Goal: Task Accomplishment & Management: Manage account settings

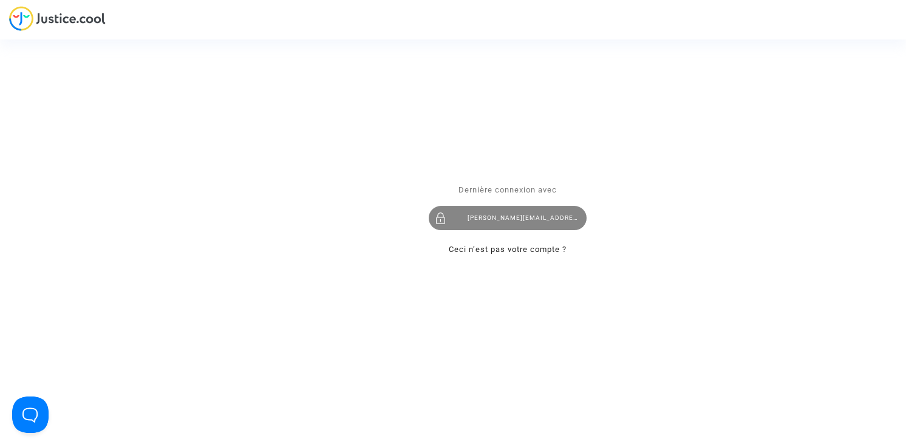
click at [494, 213] on div "[PERSON_NAME][EMAIL_ADDRESS][DOMAIN_NAME]" at bounding box center [508, 218] width 158 height 24
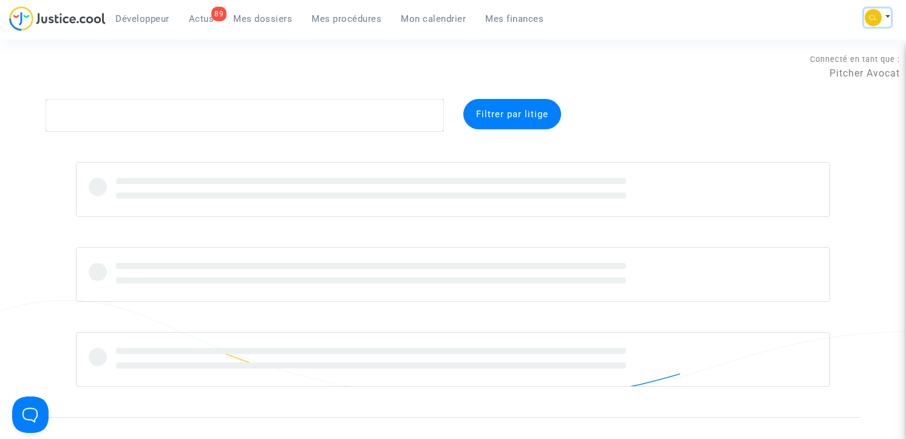
click at [876, 21] on img at bounding box center [873, 17] width 17 height 17
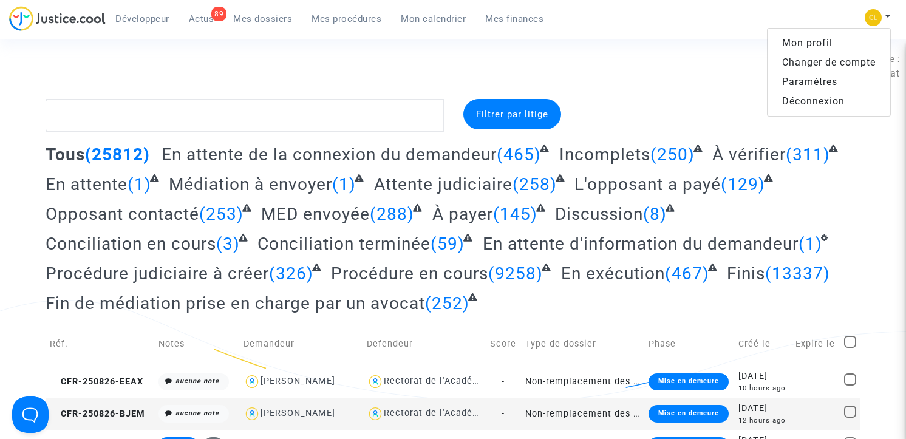
click at [839, 61] on link "Changer de compte" at bounding box center [829, 62] width 123 height 19
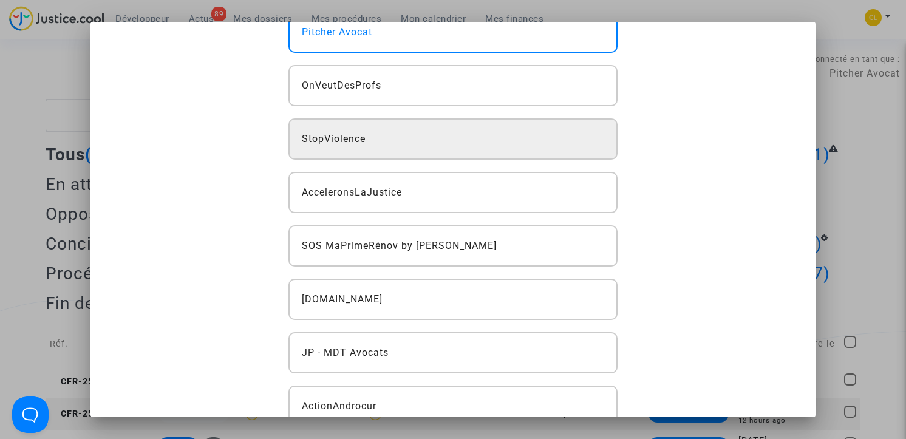
scroll to position [83, 0]
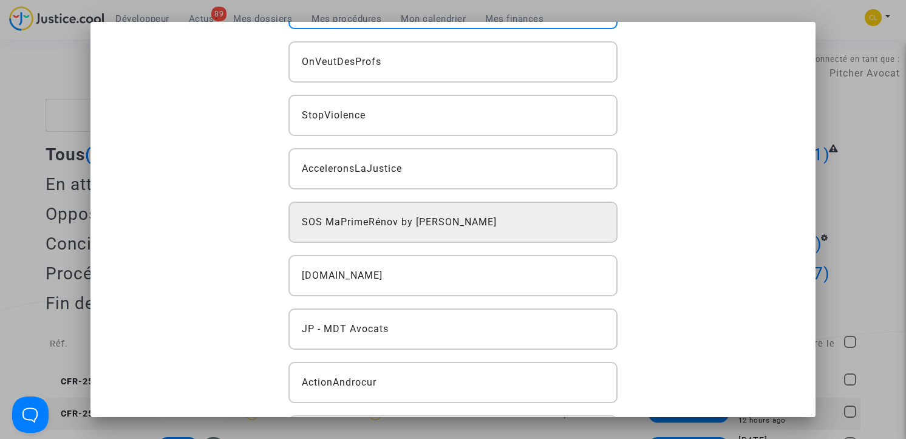
click at [440, 237] on div "SOS MaPrimeRénov by Pitcher Avocat" at bounding box center [453, 222] width 330 height 41
